Goal: Task Accomplishment & Management: Complete application form

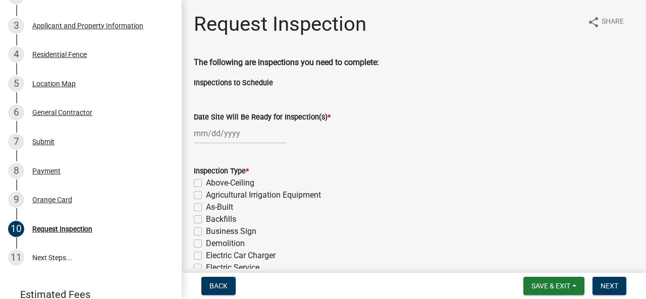
scroll to position [162, 0]
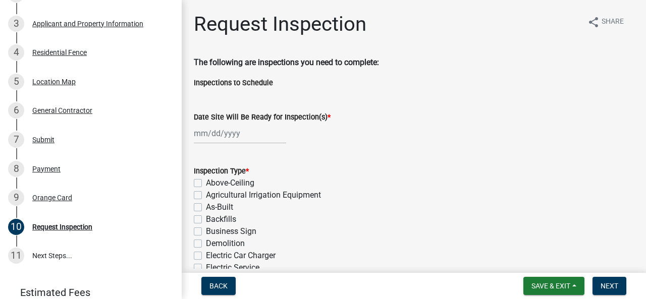
click at [226, 136] on div at bounding box center [240, 133] width 92 height 21
select select "8"
select select "2025"
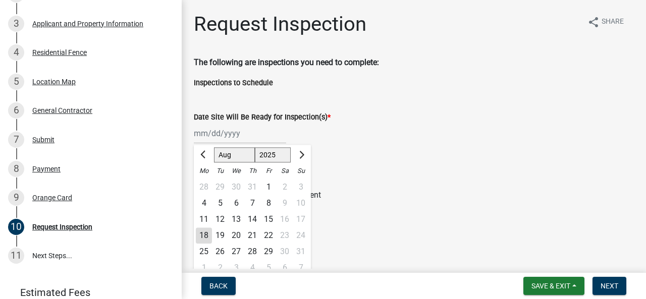
click at [205, 232] on div "18" at bounding box center [204, 235] width 16 height 16
type input "[DATE]"
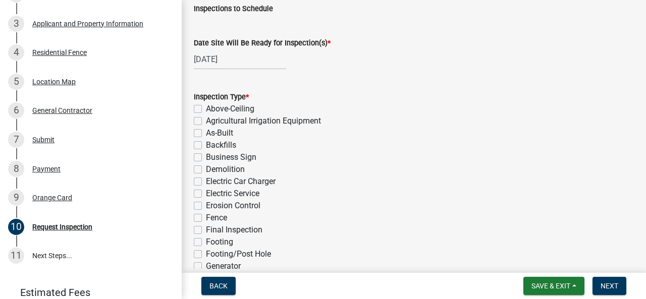
scroll to position [81, 0]
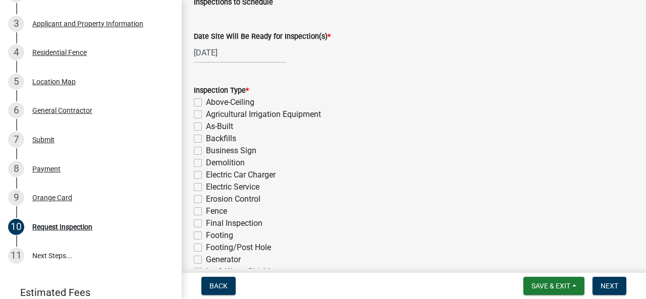
click at [206, 210] on label "Fence" at bounding box center [216, 211] width 21 height 12
click at [206, 210] on input "Fence" at bounding box center [209, 208] width 7 height 7
checkbox input "true"
checkbox input "false"
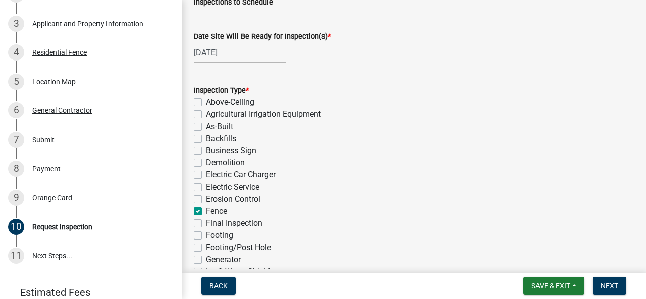
checkbox input "false"
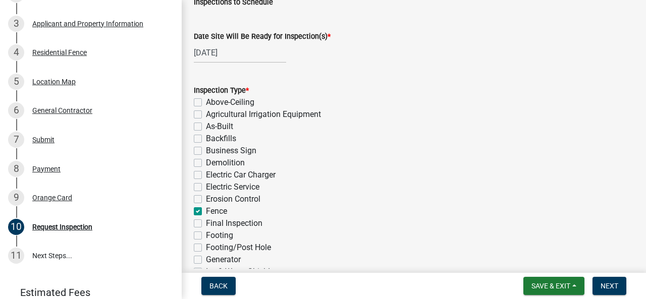
checkbox input "false"
checkbox input "true"
checkbox input "false"
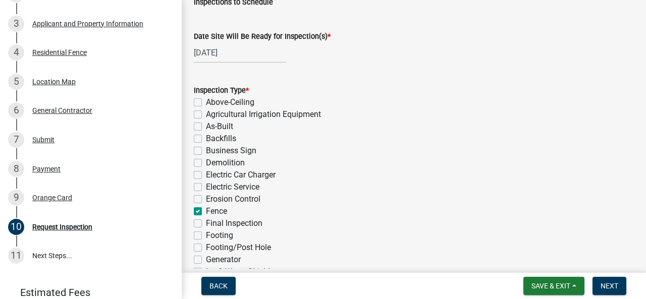
checkbox input "false"
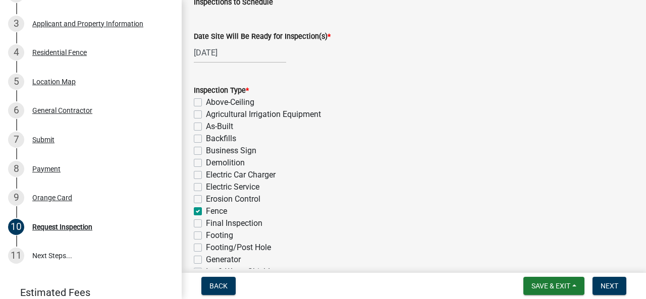
checkbox input "false"
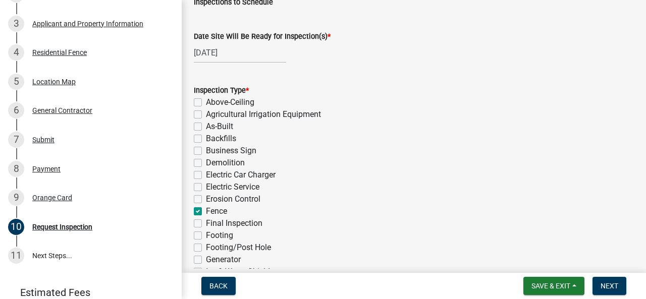
checkbox input "false"
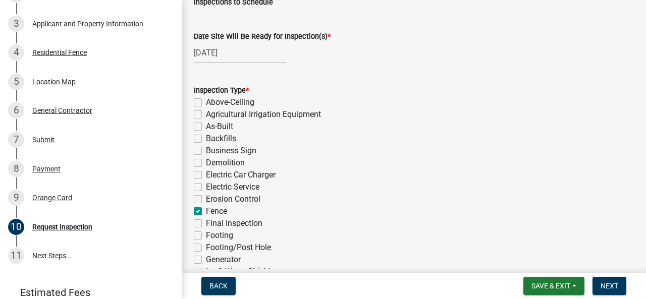
checkbox input "false"
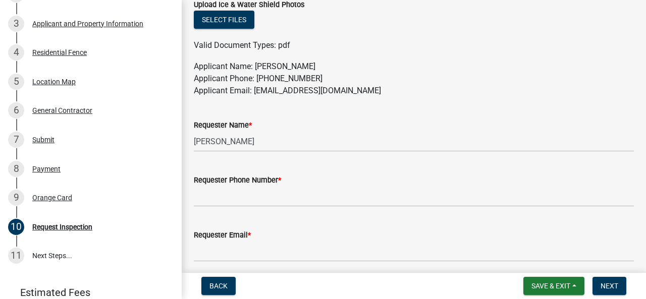
scroll to position [590, 0]
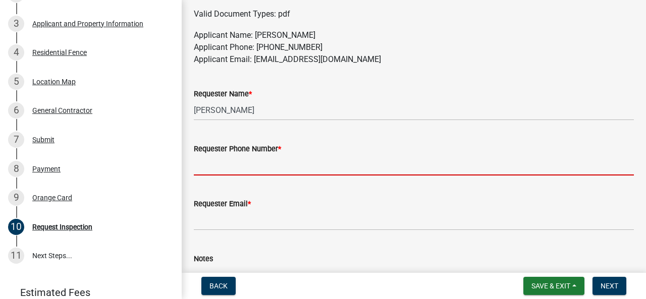
click at [328, 169] on input "Requester Phone Number *" at bounding box center [414, 165] width 440 height 21
type input "3122825159"
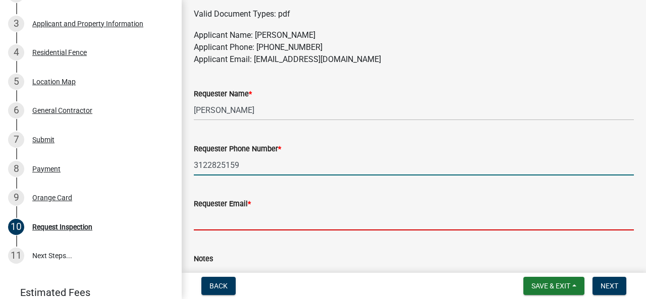
type input "[EMAIL_ADDRESS][DOMAIN_NAME]"
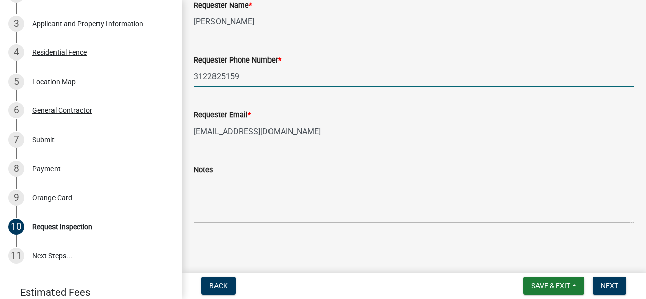
scroll to position [681, 0]
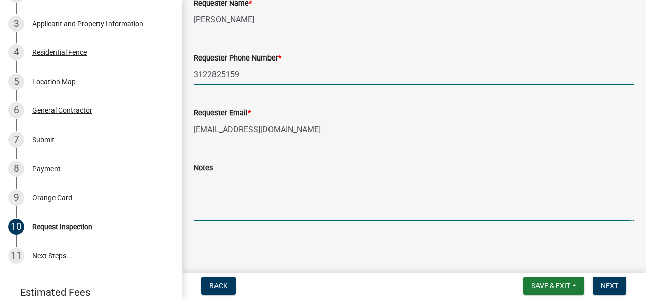
click at [278, 196] on textarea "Notes" at bounding box center [414, 197] width 440 height 47
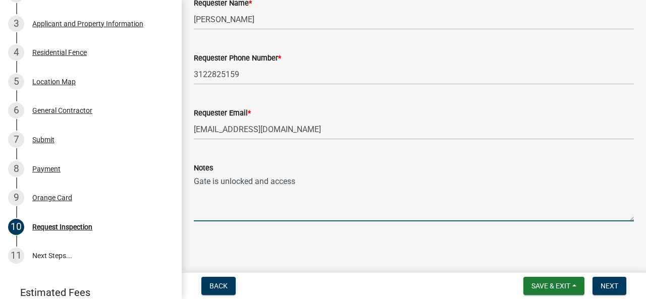
type textarea "P"
type textarea "F"
click at [394, 181] on textarea "Gates are unlocked and access is available. Property is vacant." at bounding box center [414, 197] width 440 height 47
click at [348, 185] on textarea "Gates are unlocked and access is available. Property is currently vacant." at bounding box center [414, 197] width 440 height 47
type textarea "Gates are unlocked. Property is currently vacant."
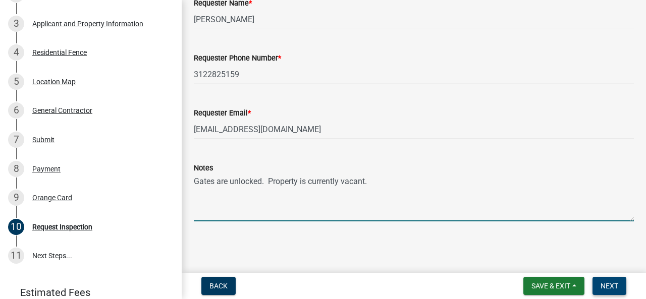
click at [604, 282] on span "Next" at bounding box center [609, 286] width 18 height 8
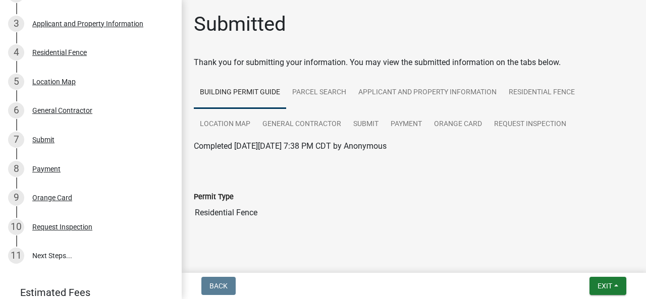
scroll to position [13, 0]
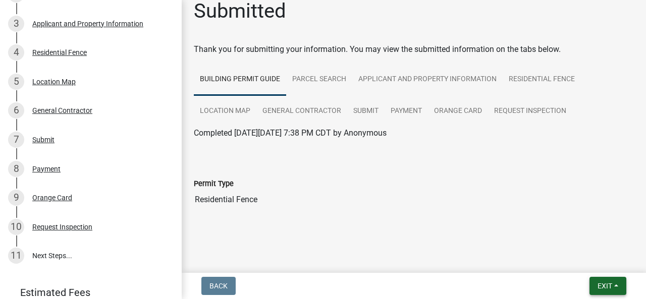
click at [598, 287] on span "Exit" at bounding box center [604, 286] width 15 height 8
click at [565, 233] on button "Save" at bounding box center [586, 235] width 81 height 24
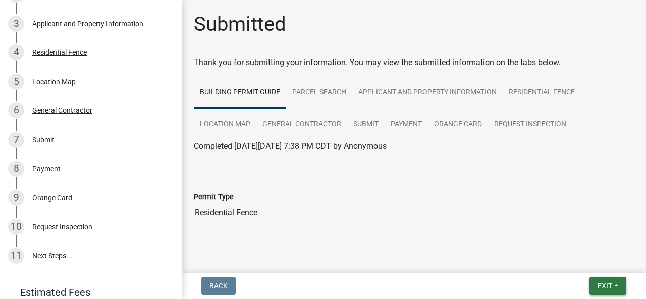
click at [605, 286] on span "Exit" at bounding box center [604, 286] width 15 height 8
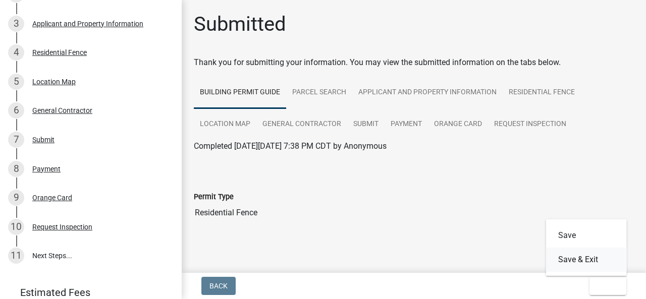
click at [590, 262] on button "Save & Exit" at bounding box center [586, 260] width 81 height 24
